Goal: Find specific page/section: Find specific page/section

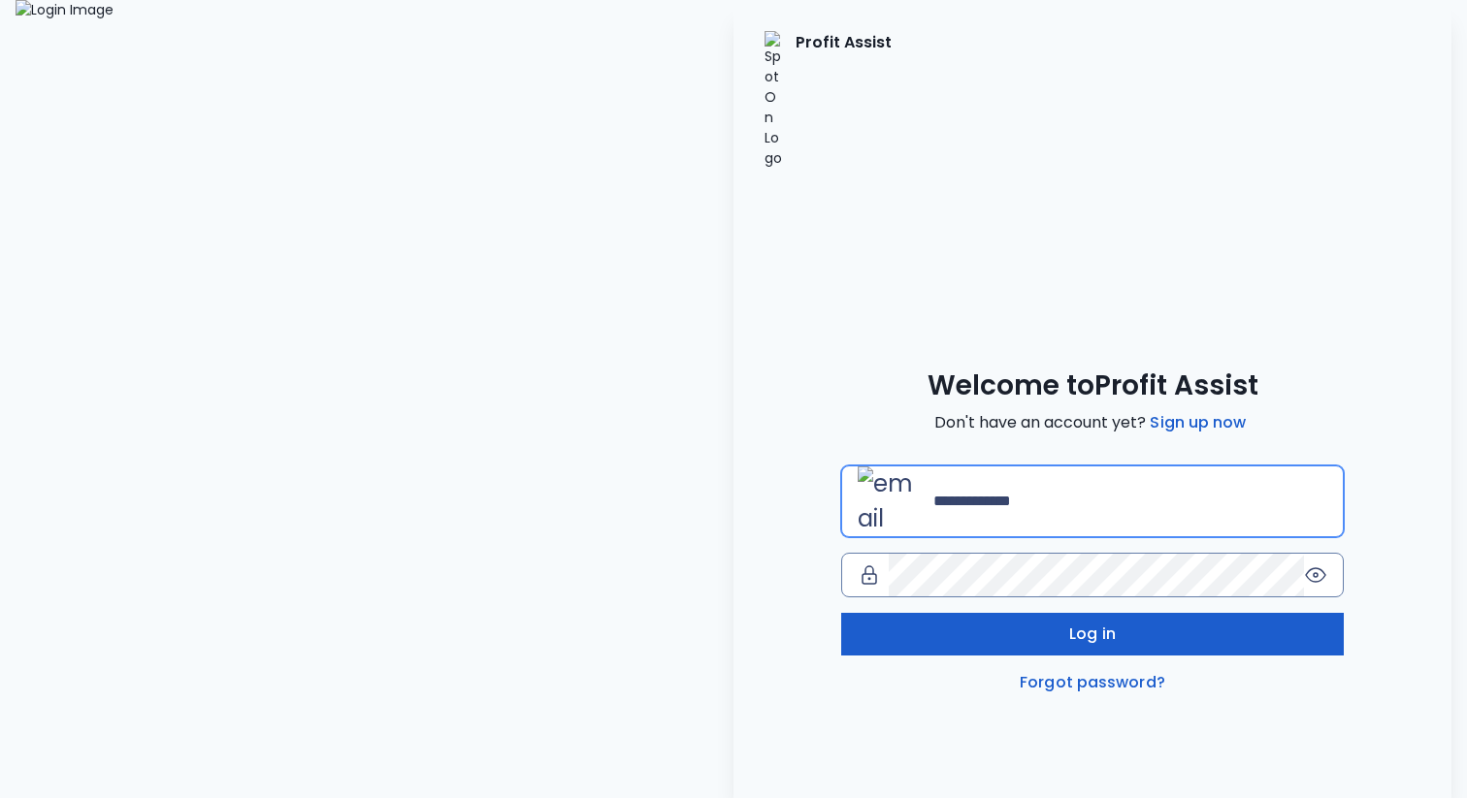
type input "**********"
click at [998, 613] on button "Log in" at bounding box center [1092, 634] width 503 height 43
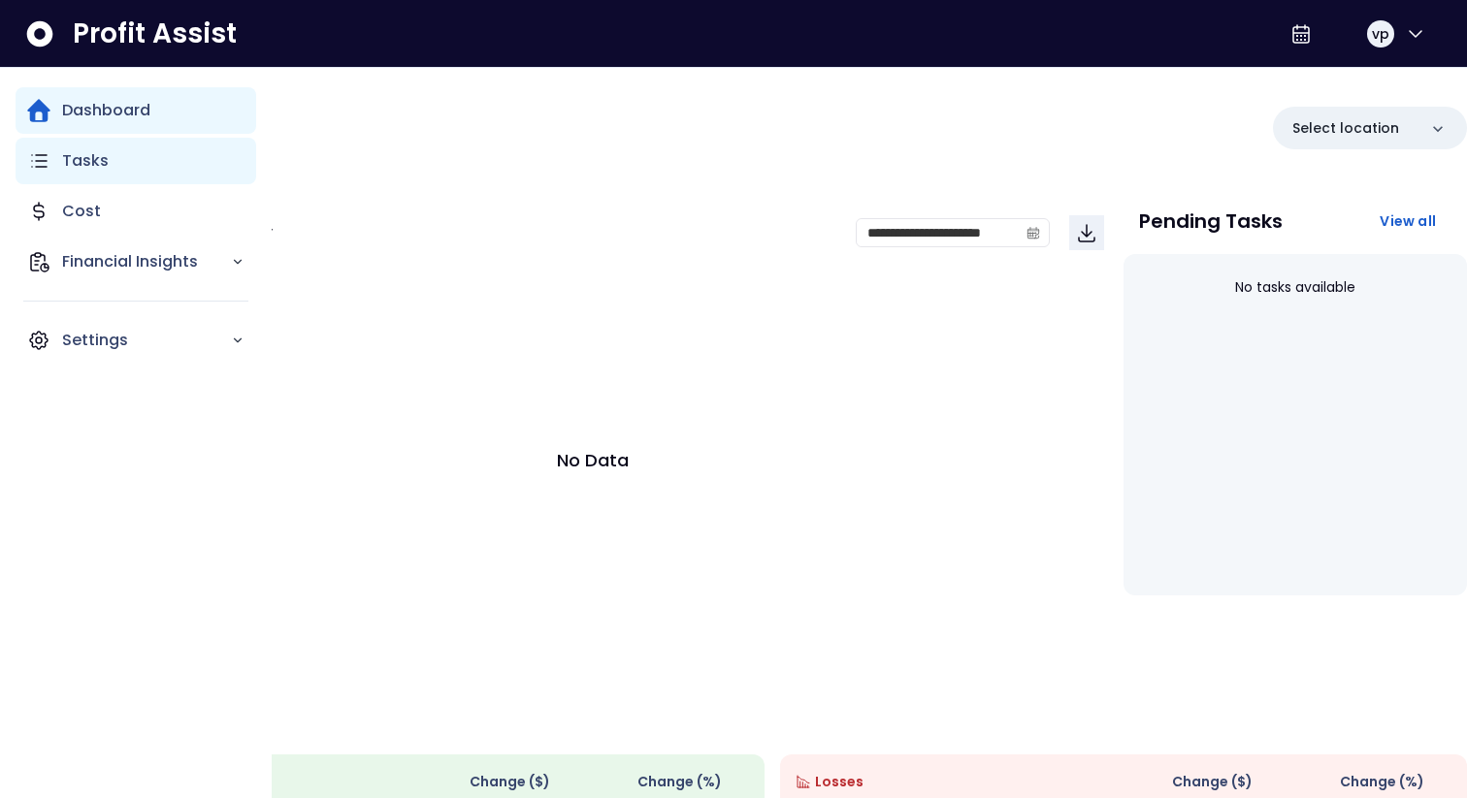
click at [91, 163] on p "Tasks" at bounding box center [85, 160] width 47 height 23
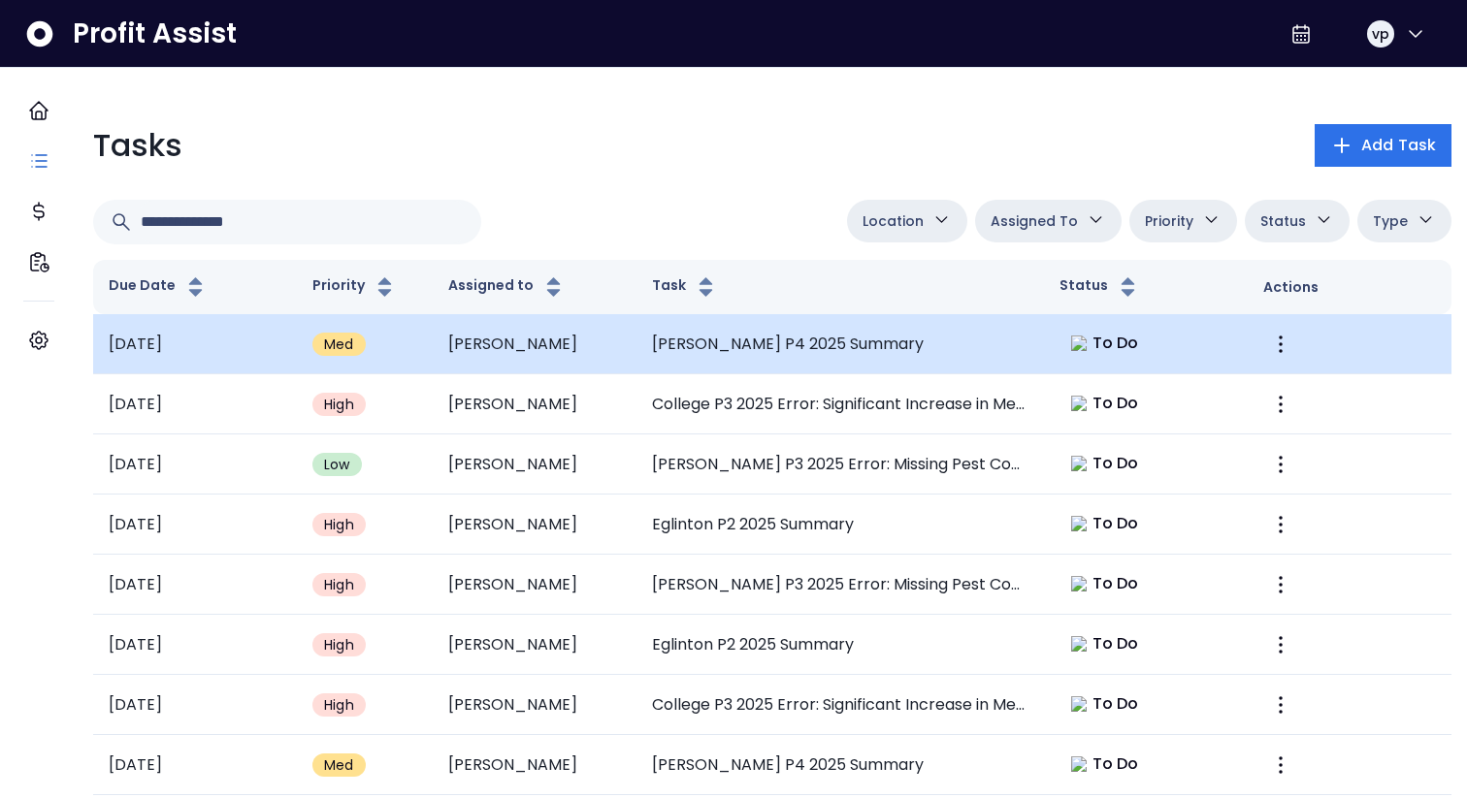
click at [811, 326] on td "[PERSON_NAME] P4 2025 Summary" at bounding box center [839, 344] width 407 height 60
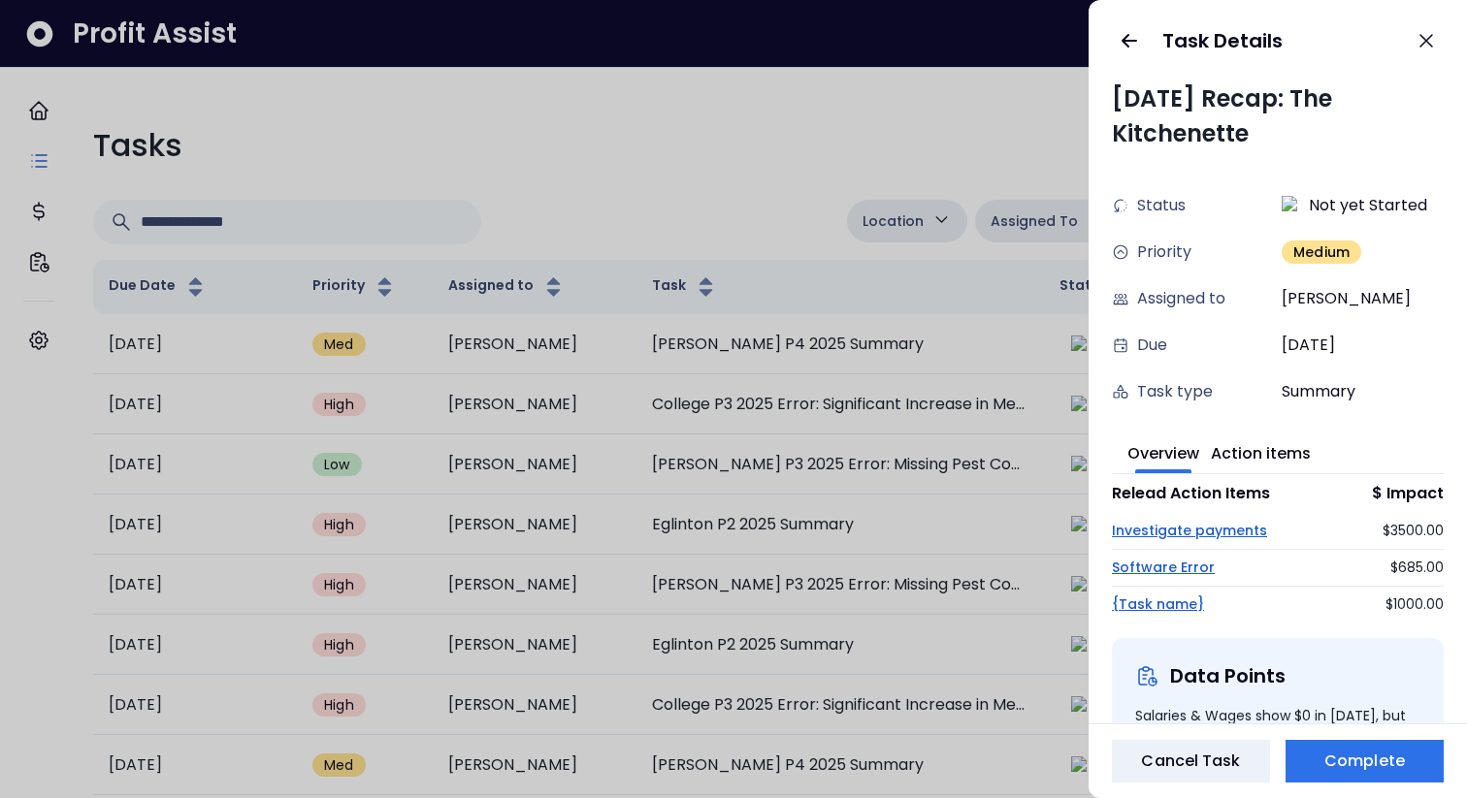
click at [1220, 473] on div "Overview Action items" at bounding box center [1278, 453] width 332 height 44
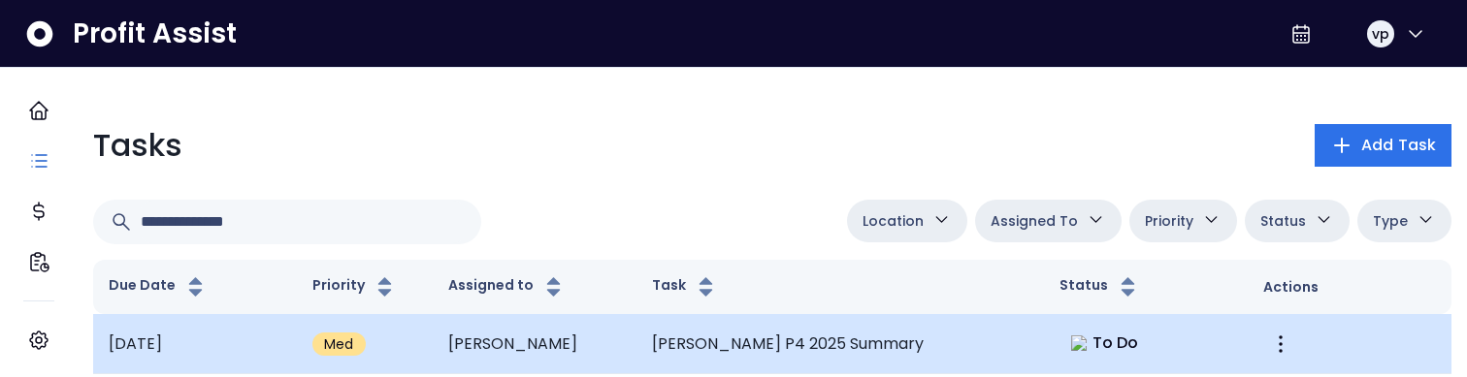
click at [968, 339] on td "[PERSON_NAME] P4 2025 Summary" at bounding box center [839, 344] width 407 height 60
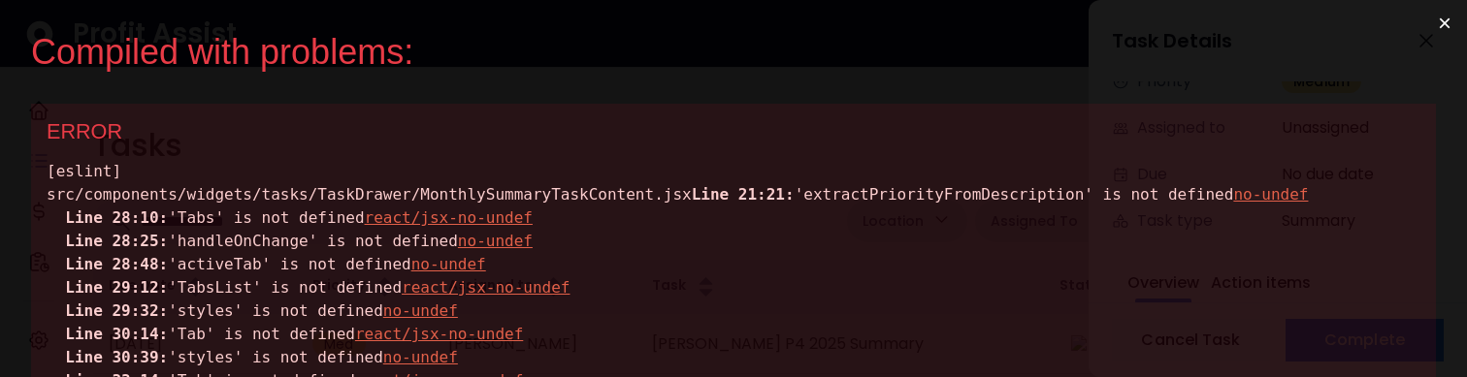
click at [343, 225] on div "[eslint] src/components/widgets/tasks/TaskDrawer/MonthlySummaryTaskContent.jsx …" at bounding box center [734, 346] width 1374 height 373
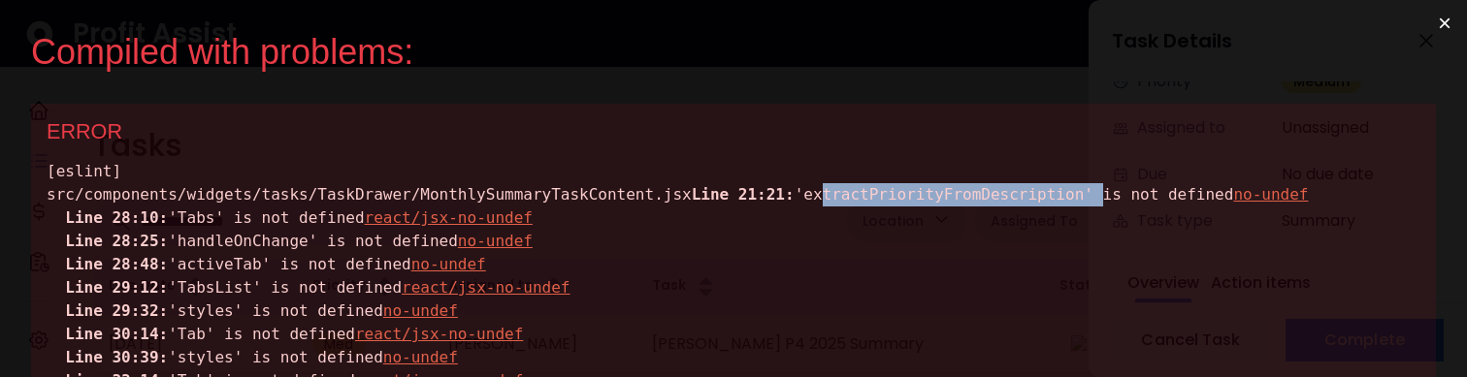
click at [343, 225] on div "[eslint] src/components/widgets/tasks/TaskDrawer/MonthlySummaryTaskContent.jsx …" at bounding box center [734, 346] width 1374 height 373
copy div "extractPriorityFromDescription"
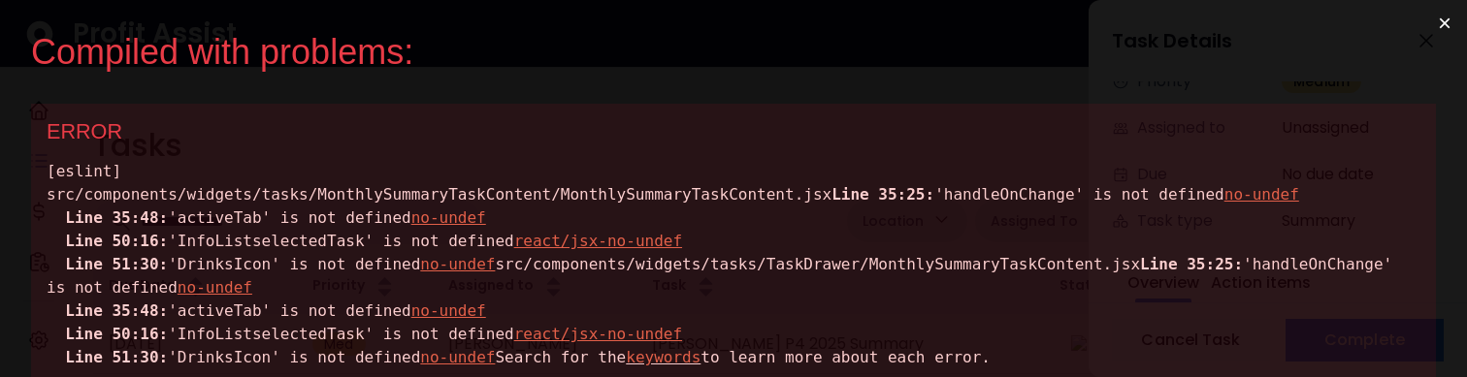
click at [484, 353] on div "[eslint] src/components/widgets/tasks/MonthlySummaryTaskContent/MonthlySummaryT…" at bounding box center [734, 265] width 1374 height 210
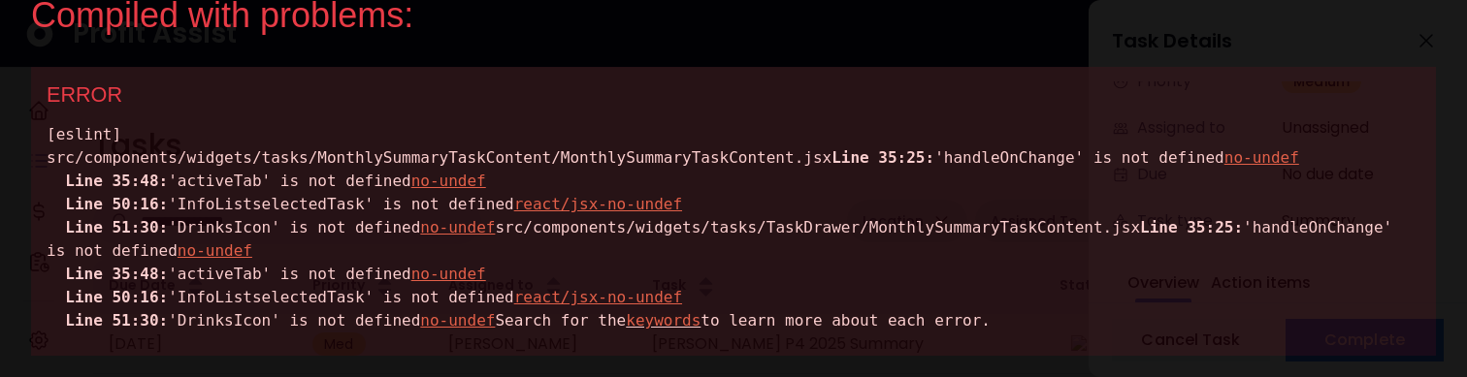
click at [496, 300] on div "[eslint] src/components/widgets/tasks/MonthlySummaryTaskContent/MonthlySummaryT…" at bounding box center [734, 228] width 1374 height 210
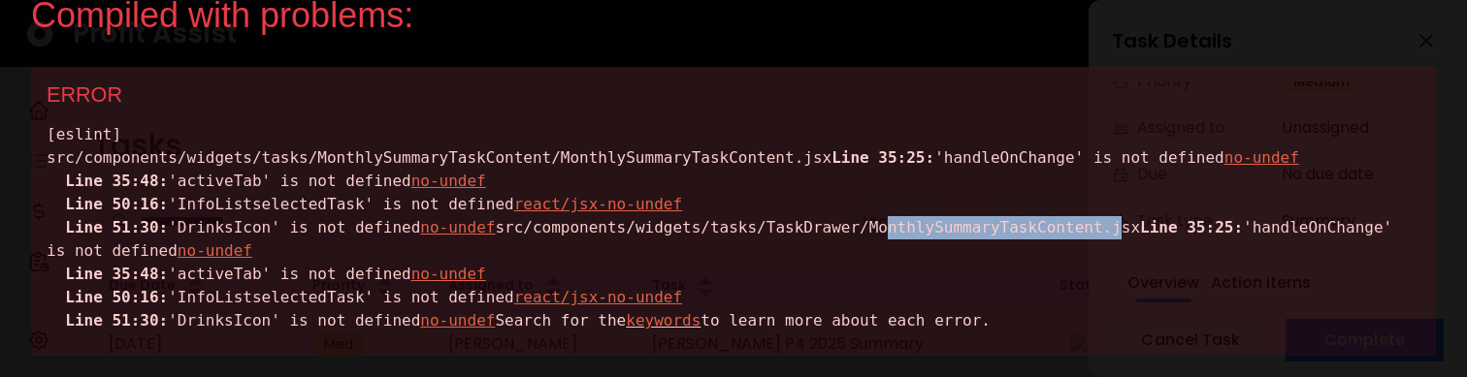
click at [496, 300] on div "[eslint] src/components/widgets/tasks/MonthlySummaryTaskContent/MonthlySummaryT…" at bounding box center [734, 228] width 1374 height 210
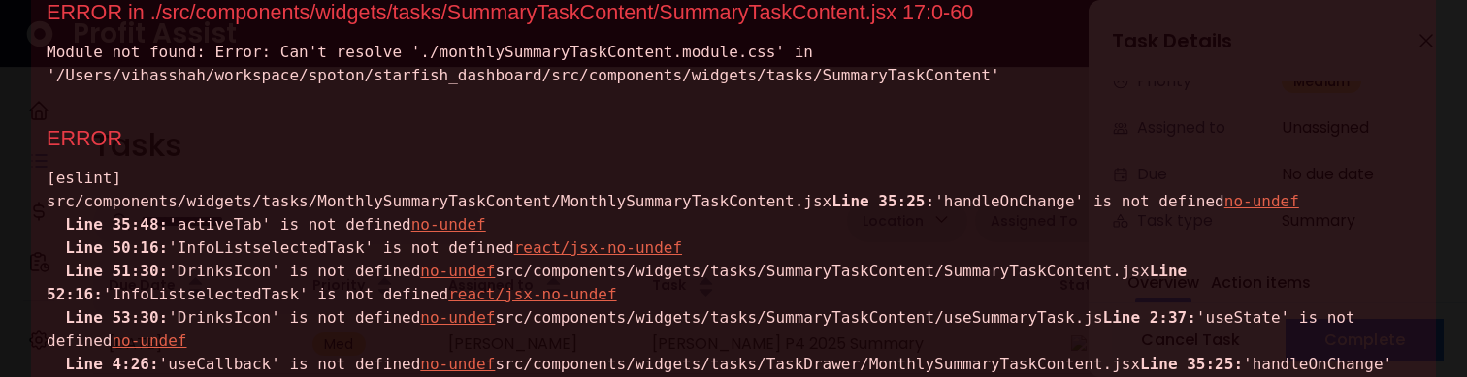
scroll to position [137, 0]
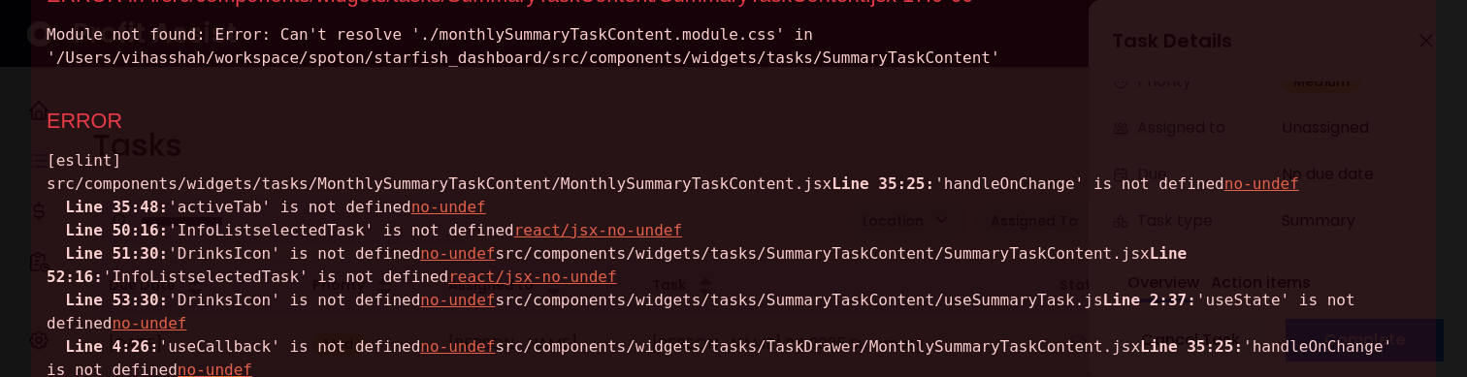
click at [291, 256] on div "[eslint] src/components/widgets/tasks/MonthlySummaryTaskContent/MonthlySummaryT…" at bounding box center [734, 300] width 1374 height 303
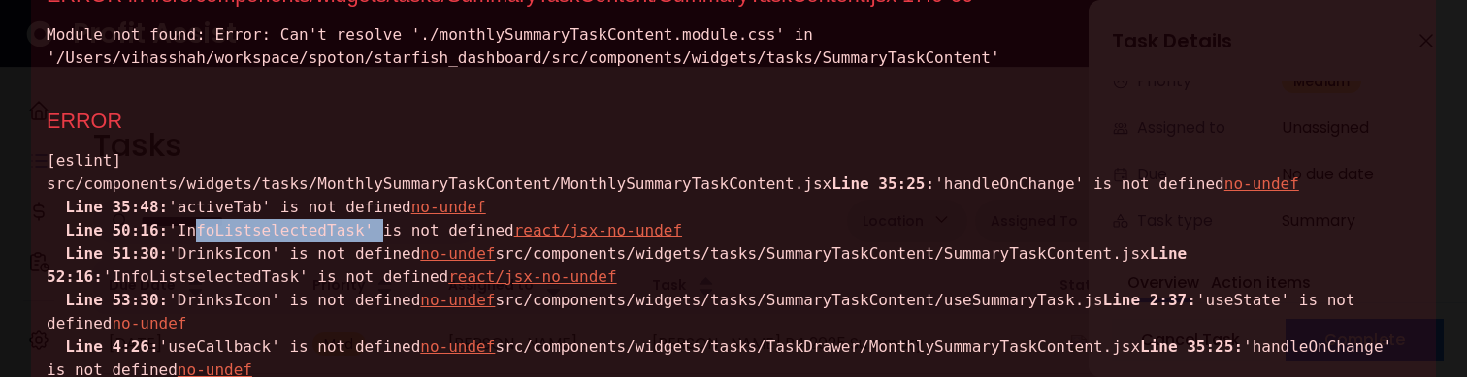
click at [291, 256] on div "[eslint] src/components/widgets/tasks/MonthlySummaryTaskContent/MonthlySummaryT…" at bounding box center [734, 300] width 1374 height 303
copy div "InfoListselectedTask"
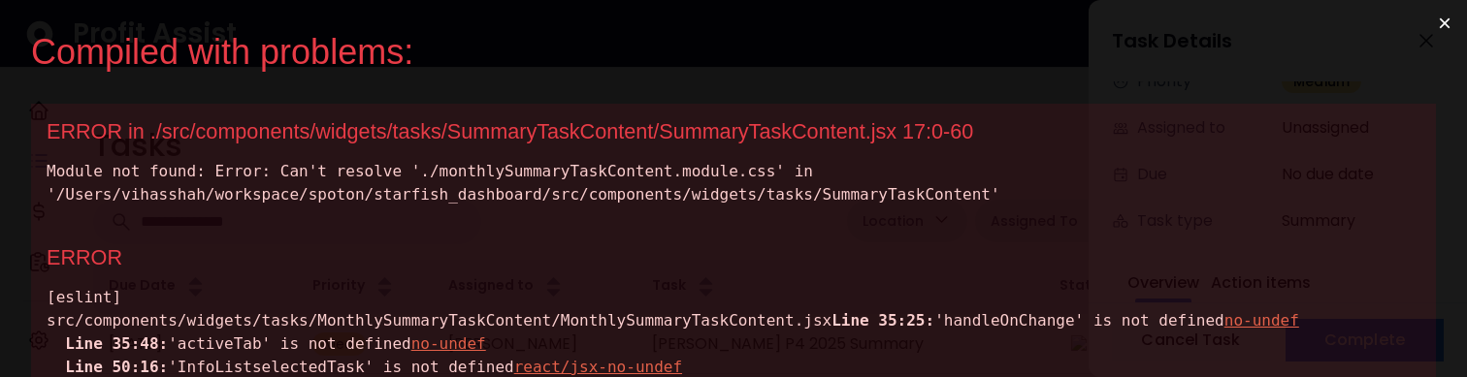
scroll to position [0, 0]
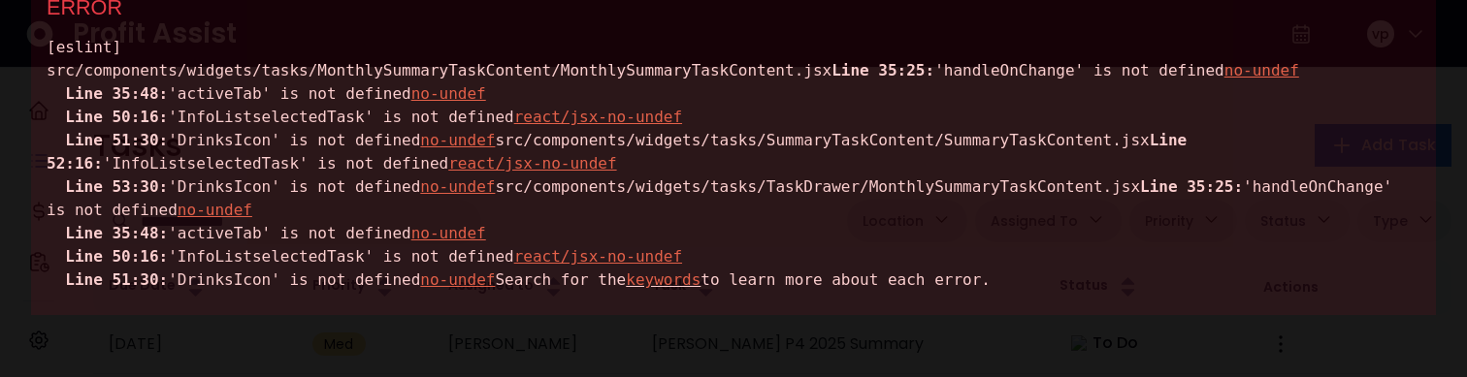
scroll to position [215, 0]
click at [252, 292] on div "[eslint] src/components/widgets/tasks/MonthlySummaryTaskContent/MonthlySummaryT…" at bounding box center [734, 164] width 1374 height 256
copy div "DrinksIcon"
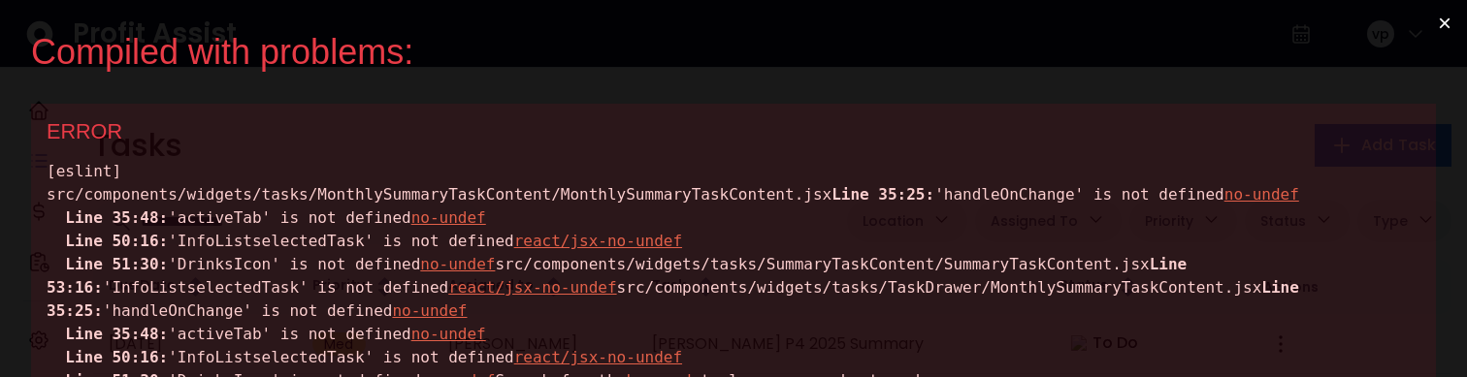
scroll to position [0, 0]
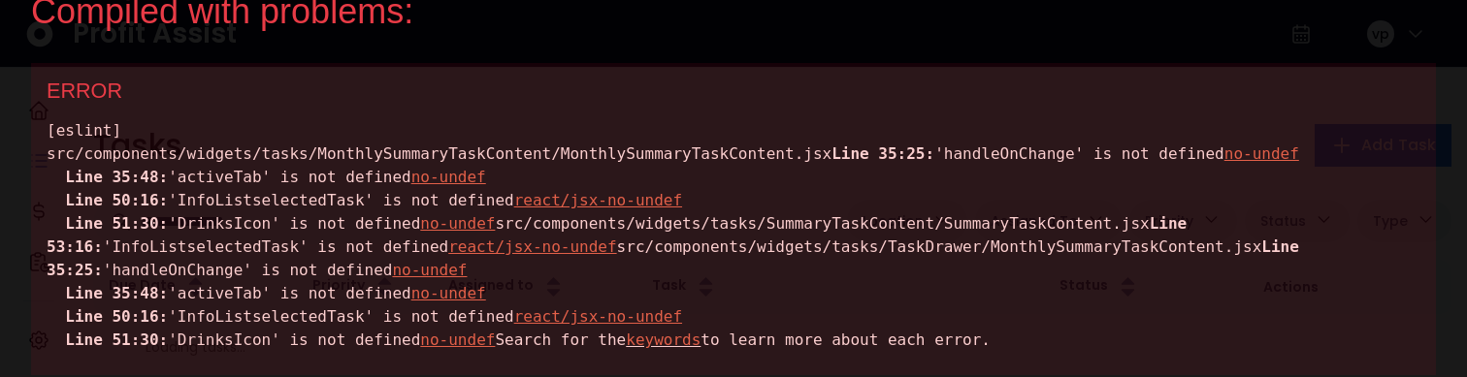
scroll to position [53, 0]
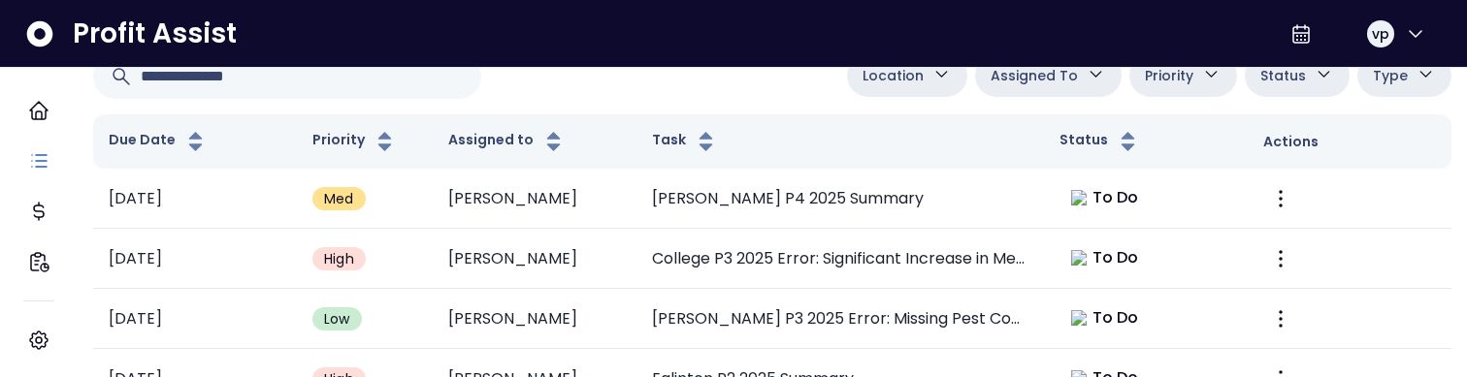
scroll to position [142, 0]
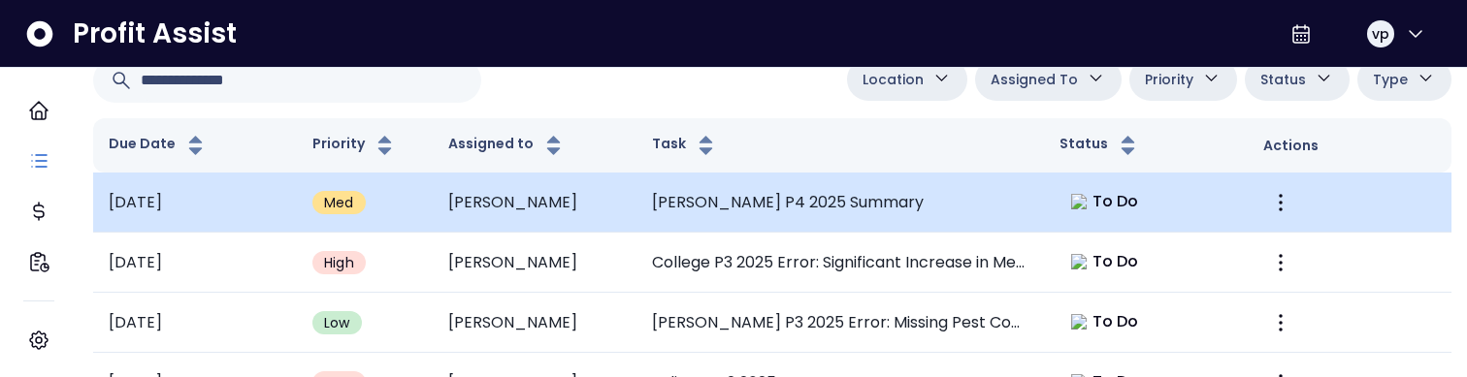
click at [706, 213] on td "[PERSON_NAME] P4 2025 Summary" at bounding box center [839, 203] width 407 height 60
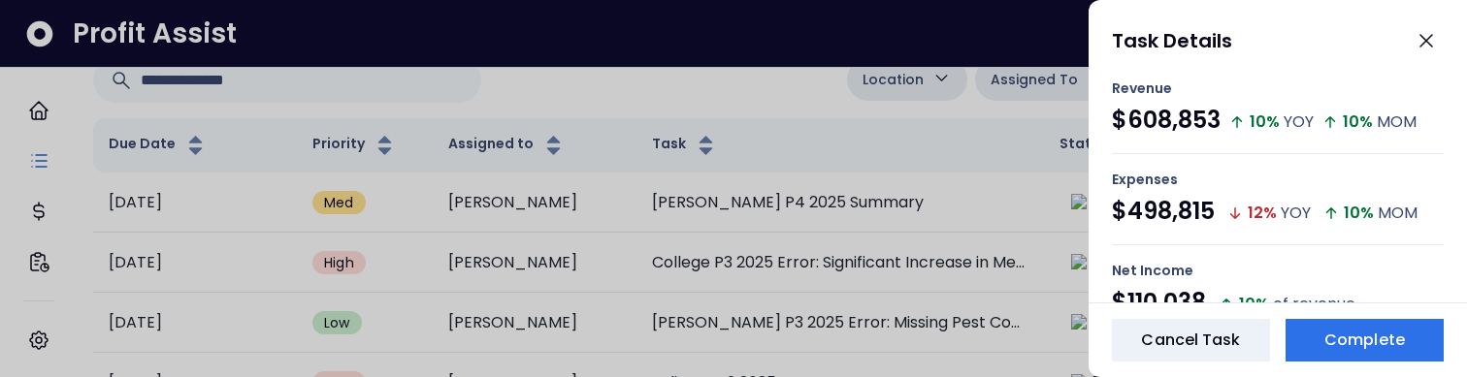
scroll to position [847, 0]
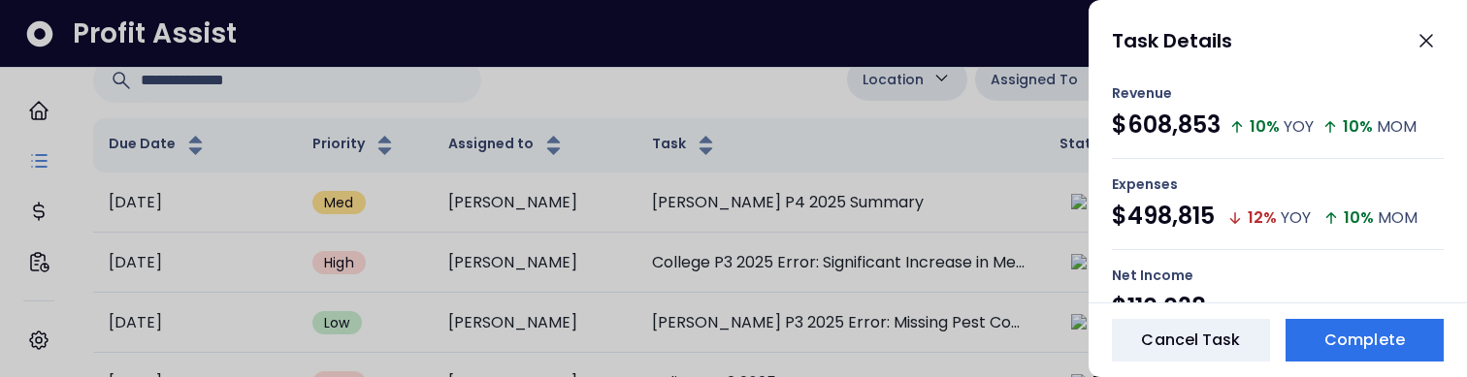
click at [1270, 254] on div "Net Income $110,038 10 % of revenue" at bounding box center [1278, 295] width 332 height 90
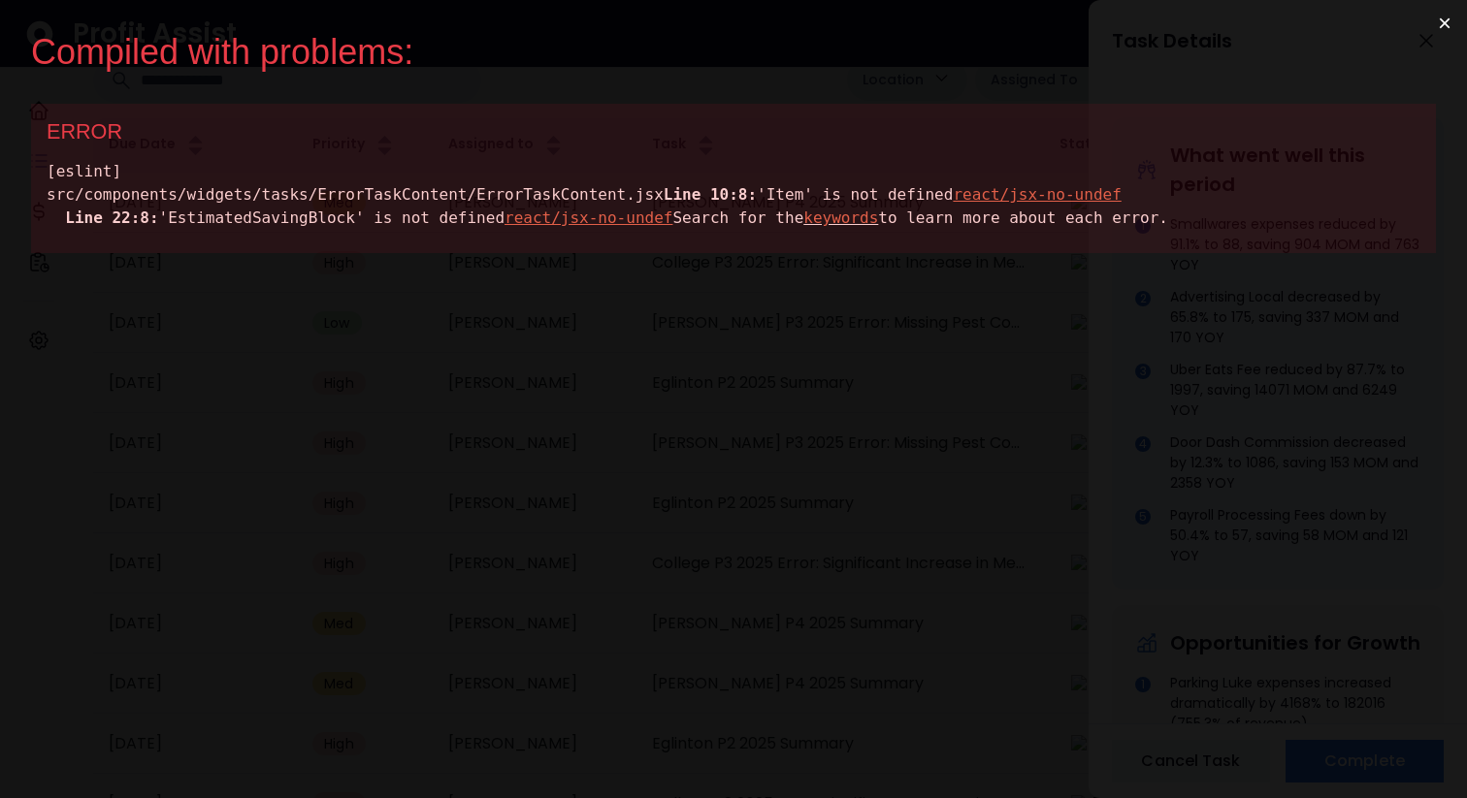
scroll to position [0, 0]
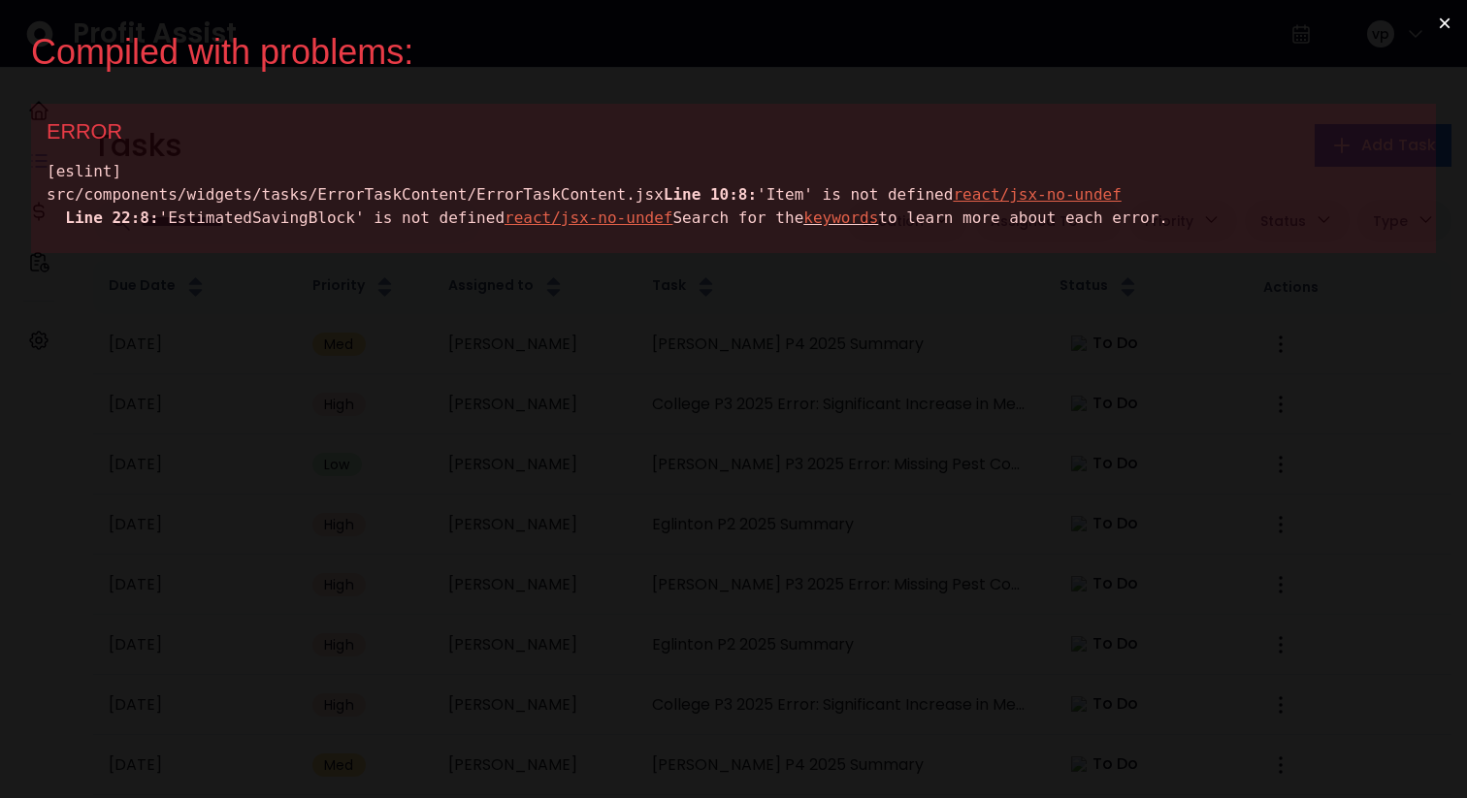
click at [1446, 27] on button "×" at bounding box center [1444, 23] width 45 height 47
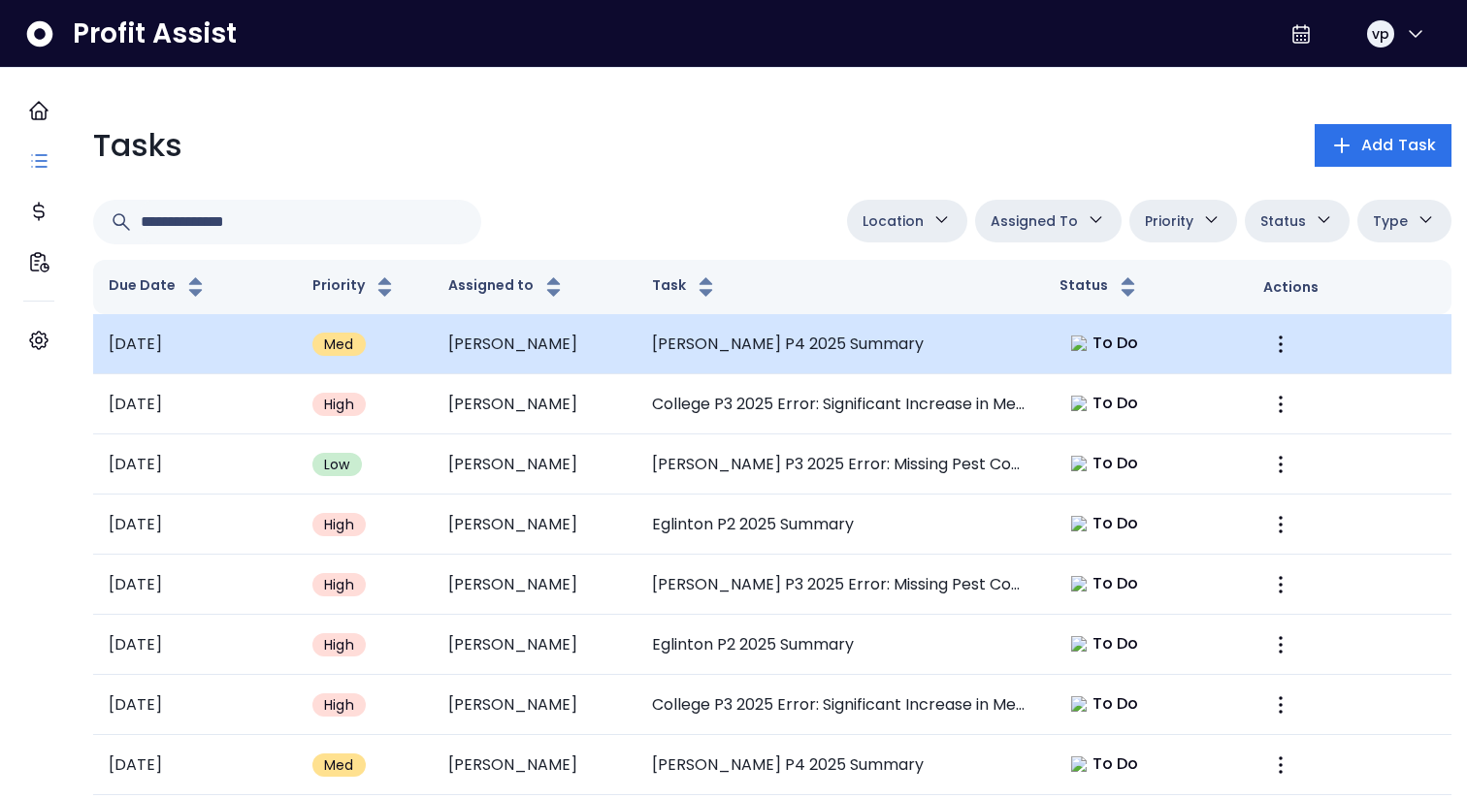
click at [736, 356] on td "[PERSON_NAME] P4 2025 Summary" at bounding box center [839, 344] width 407 height 60
click at [890, 340] on td "[PERSON_NAME] P4 2025 Summary" at bounding box center [839, 344] width 407 height 60
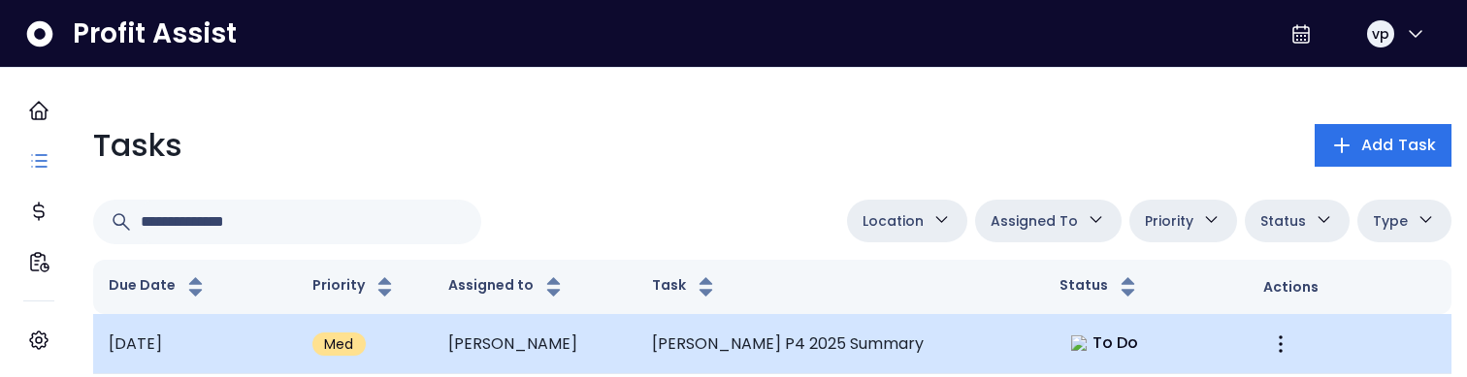
click at [1019, 338] on td "[PERSON_NAME] P4 2025 Summary" at bounding box center [839, 344] width 407 height 60
